Goal: Task Accomplishment & Management: Manage account settings

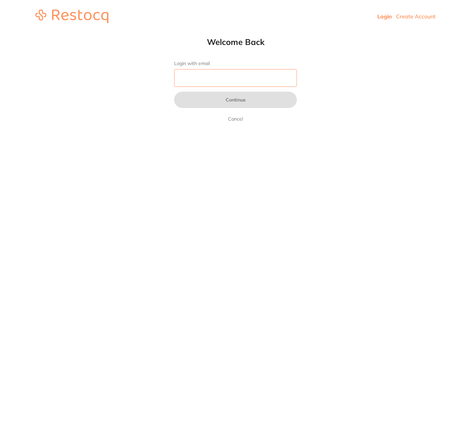
click at [201, 74] on input "Login with email" at bounding box center [235, 78] width 123 height 18
type input "[EMAIL_ADDRESS][DOMAIN_NAME]"
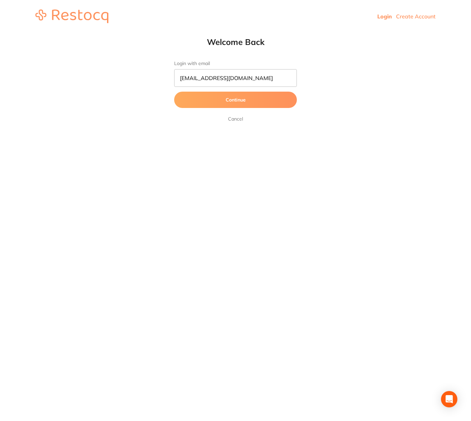
click at [241, 105] on button "Continue" at bounding box center [235, 100] width 123 height 16
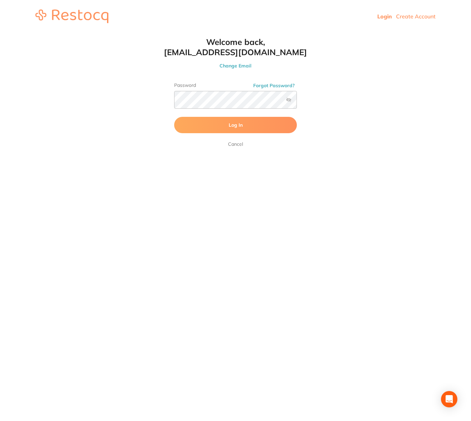
click at [240, 127] on span "Log In" at bounding box center [236, 125] width 14 height 6
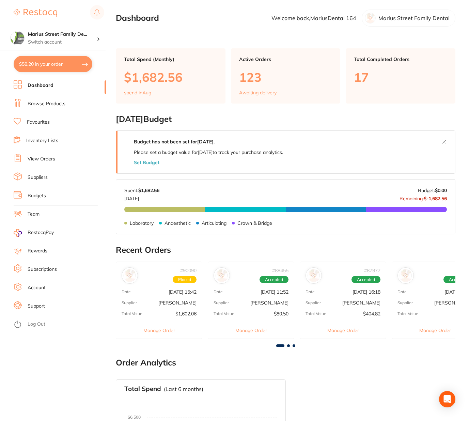
click at [35, 288] on link "Account" at bounding box center [37, 288] width 18 height 7
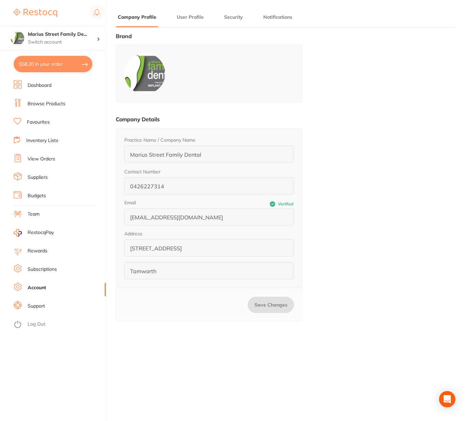
click at [194, 18] on button "User Profile" at bounding box center [190, 17] width 31 height 6
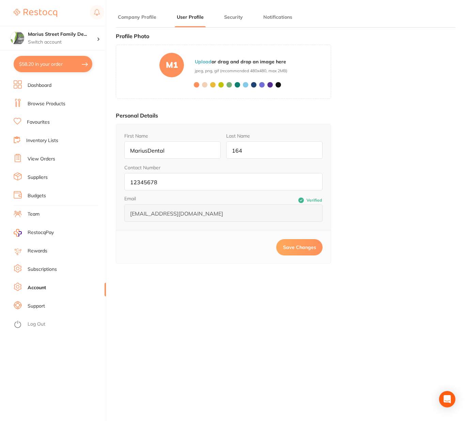
click at [228, 16] on button "Security" at bounding box center [233, 17] width 23 height 6
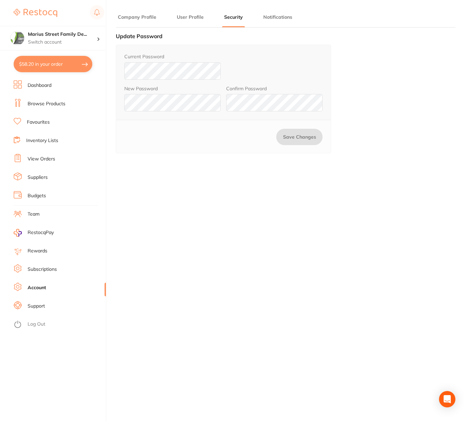
click at [263, 15] on button "Notifications" at bounding box center [277, 17] width 33 height 6
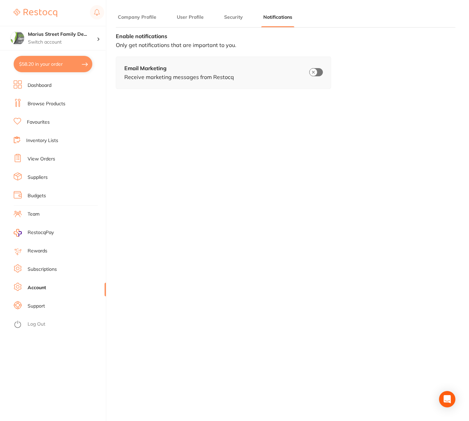
click at [39, 270] on link "Subscriptions" at bounding box center [42, 269] width 29 height 7
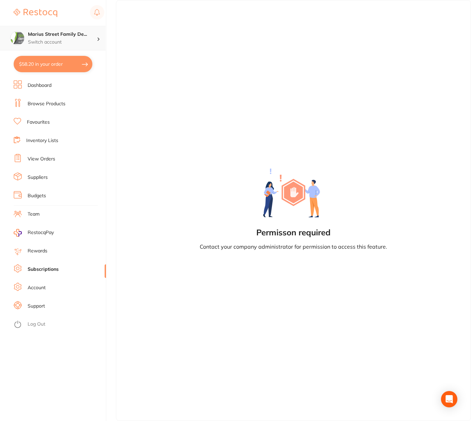
click at [56, 40] on p "Switch account" at bounding box center [62, 42] width 69 height 7
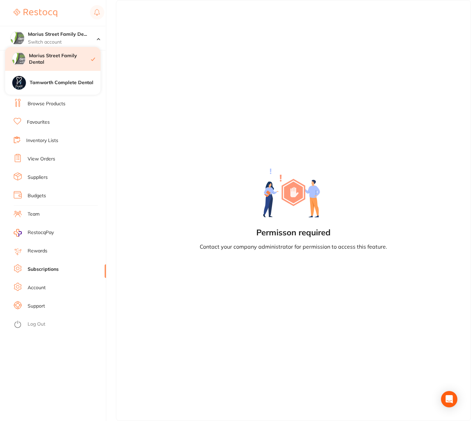
click at [57, 59] on h4 "Marius Street Family Dental" at bounding box center [60, 58] width 62 height 13
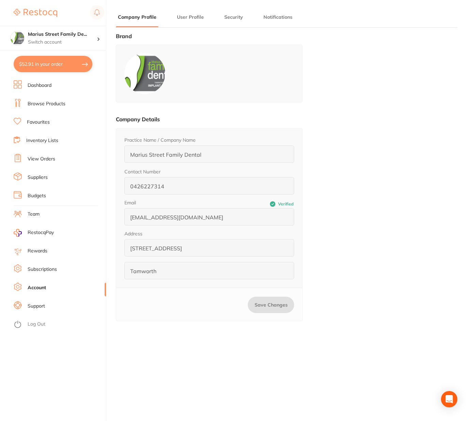
type input "MariusDental"
type input "164"
type input "12345678"
type input "164mariusdental@gmail.com"
click at [39, 322] on link "Log Out" at bounding box center [37, 324] width 18 height 7
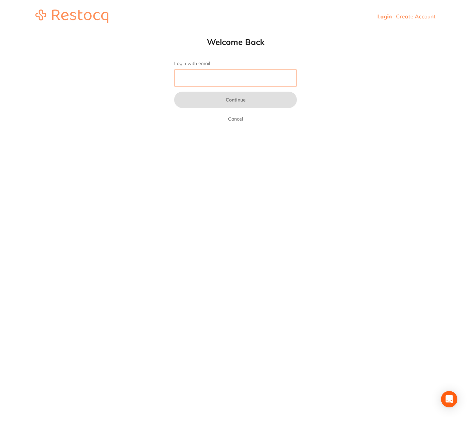
drag, startPoint x: 210, startPoint y: 78, endPoint x: 216, endPoint y: 77, distance: 5.8
click at [211, 78] on input "Login with email" at bounding box center [235, 78] width 123 height 18
paste input "[EMAIL_ADDRESS][DOMAIN_NAME]"
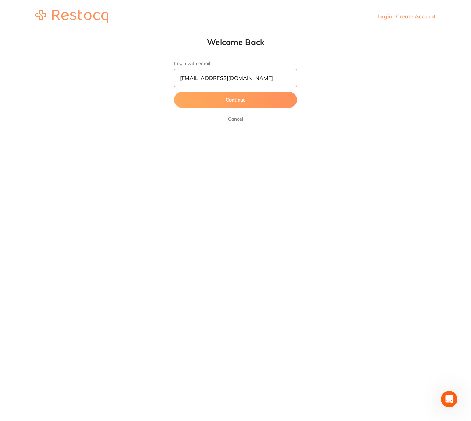
type input "[EMAIL_ADDRESS][DOMAIN_NAME]"
click at [254, 101] on button "Continue" at bounding box center [235, 100] width 123 height 16
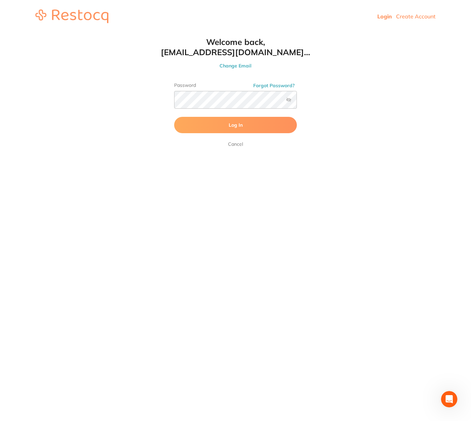
click at [193, 120] on button "Log In" at bounding box center [235, 125] width 123 height 16
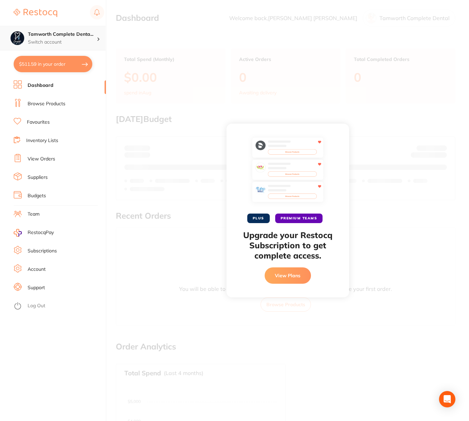
click at [100, 40] on div at bounding box center [101, 38] width 9 height 6
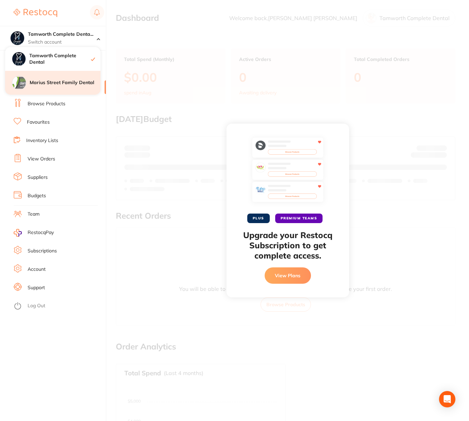
click at [61, 81] on h4 "Marius Street Family Dental" at bounding box center [65, 82] width 71 height 7
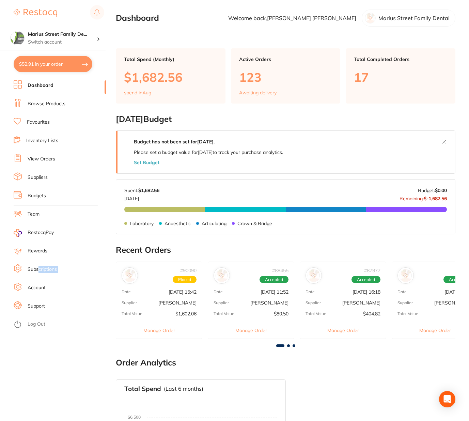
drag, startPoint x: 29, startPoint y: 286, endPoint x: 37, endPoint y: 267, distance: 21.0
click at [37, 267] on ul "Dashboard Browse Products Favourites Inventory Lists View Orders Suppliers Budg…" at bounding box center [60, 250] width 92 height 341
click at [37, 267] on link "Subscriptions" at bounding box center [42, 269] width 29 height 7
